Goal: Information Seeking & Learning: Understand process/instructions

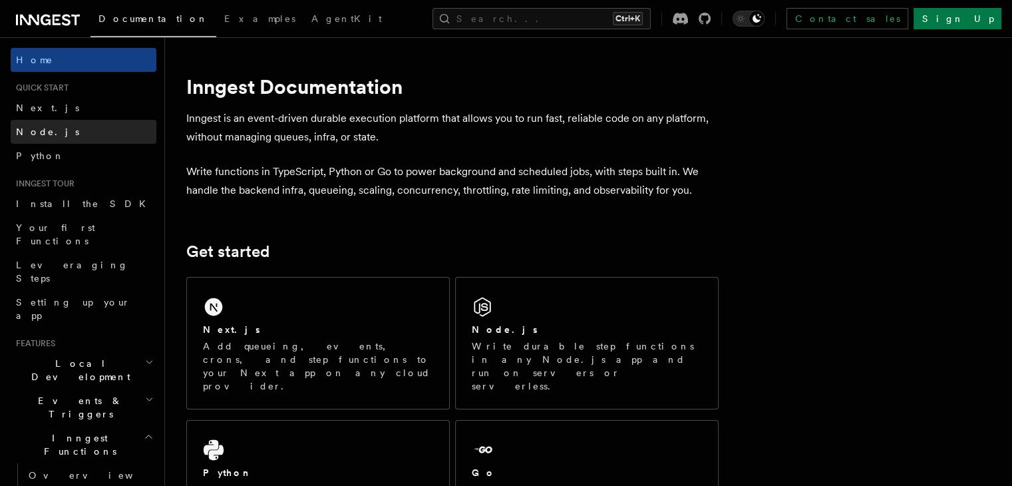
click at [61, 138] on link "Node.js" at bounding box center [84, 132] width 146 height 24
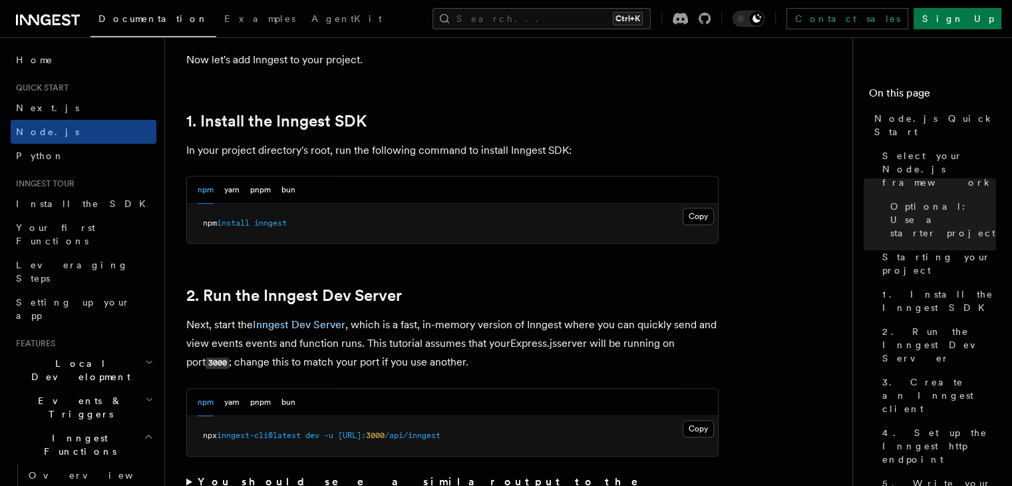
scroll to position [808, 0]
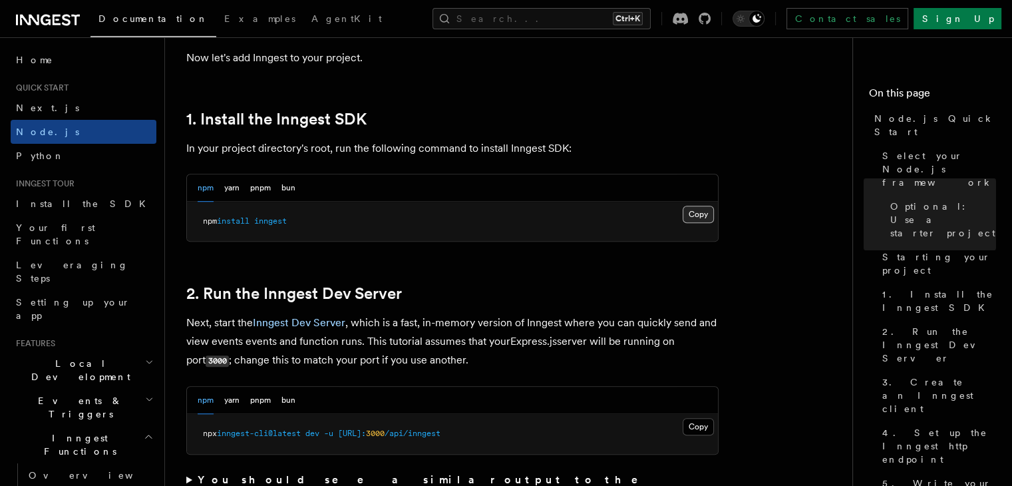
click at [702, 206] on button "Copy Copied" at bounding box center [698, 214] width 31 height 17
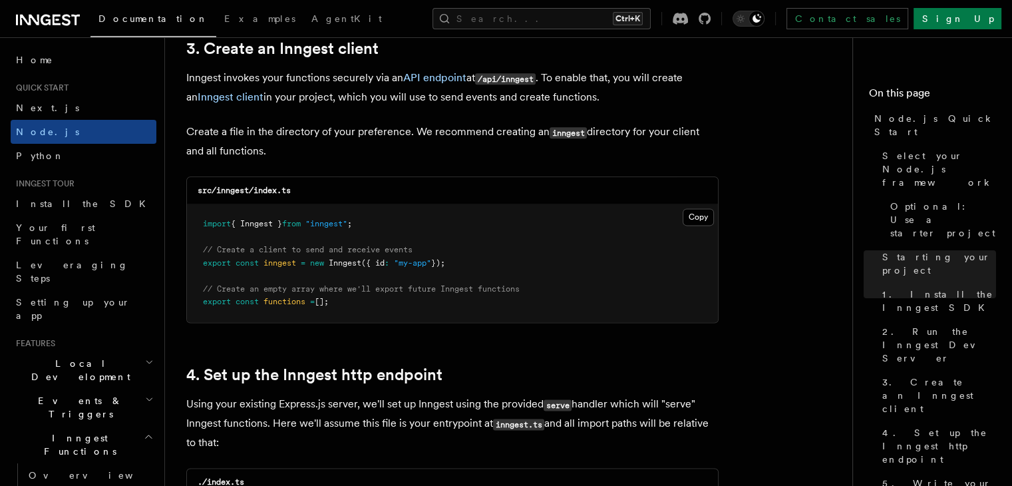
scroll to position [1708, 0]
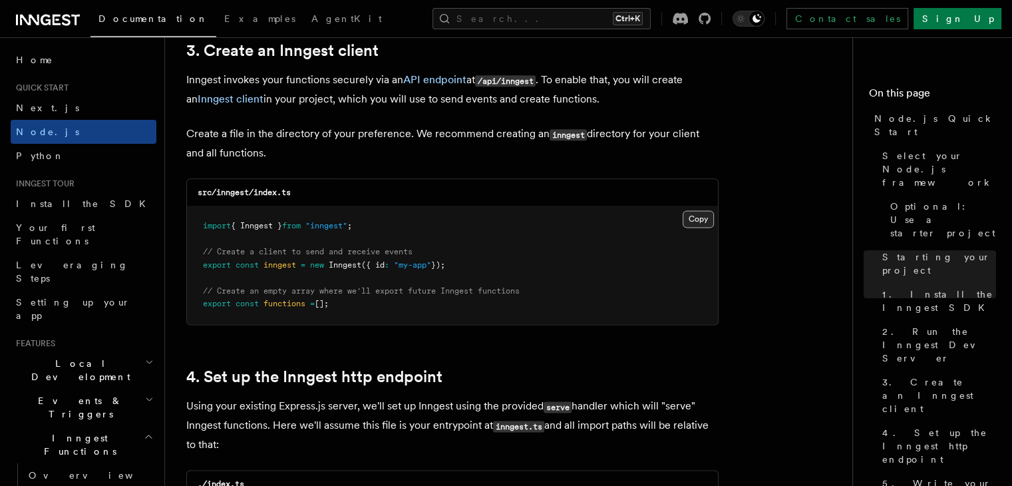
click at [691, 218] on button "Copy Copied" at bounding box center [698, 218] width 31 height 17
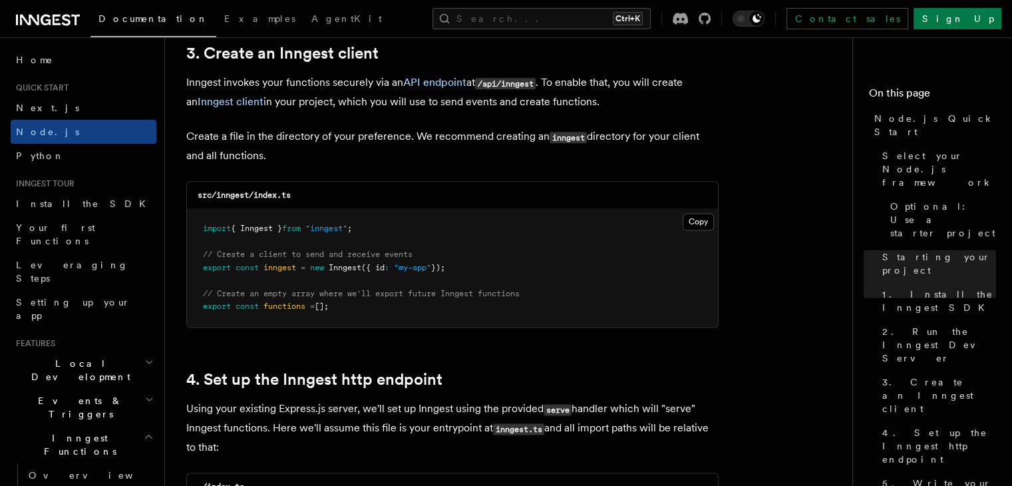
scroll to position [1808, 0]
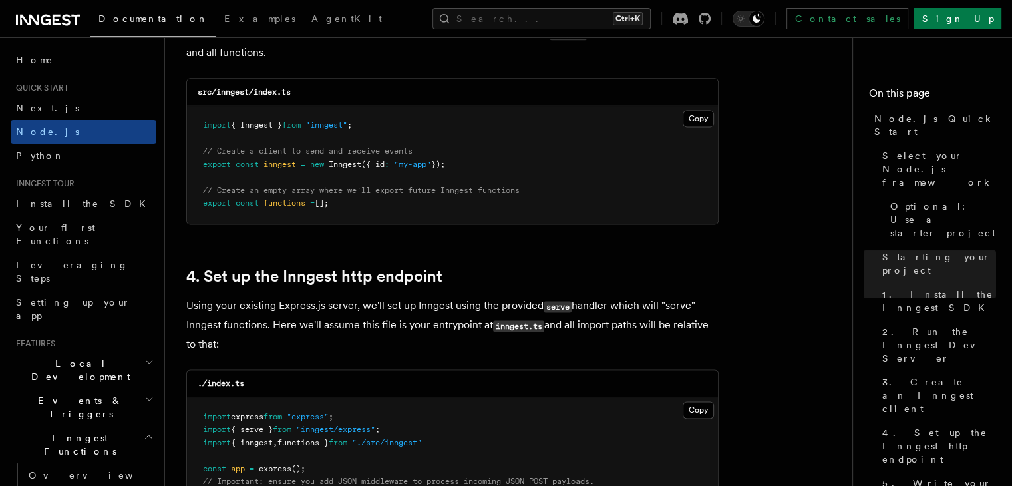
click at [358, 208] on pre "import { Inngest } from "inngest" ; // Create a client to send and receive even…" at bounding box center [452, 165] width 531 height 118
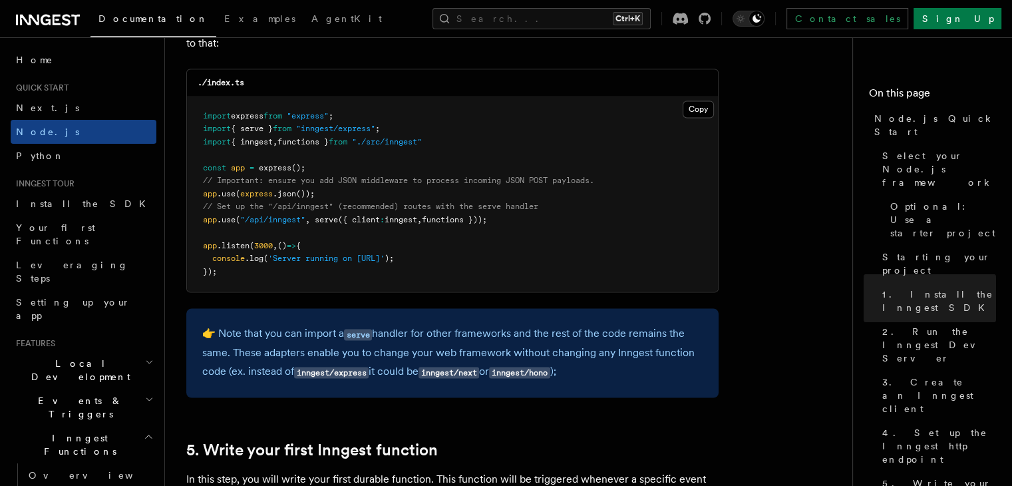
scroll to position [2109, 0]
click at [266, 219] on span ""/api/inngest"" at bounding box center [272, 218] width 65 height 9
copy code "app .use ( "/api/inngest" , serve ({ client : inngest , functions }));"
